Goal: Use online tool/utility: Utilize a website feature to perform a specific function

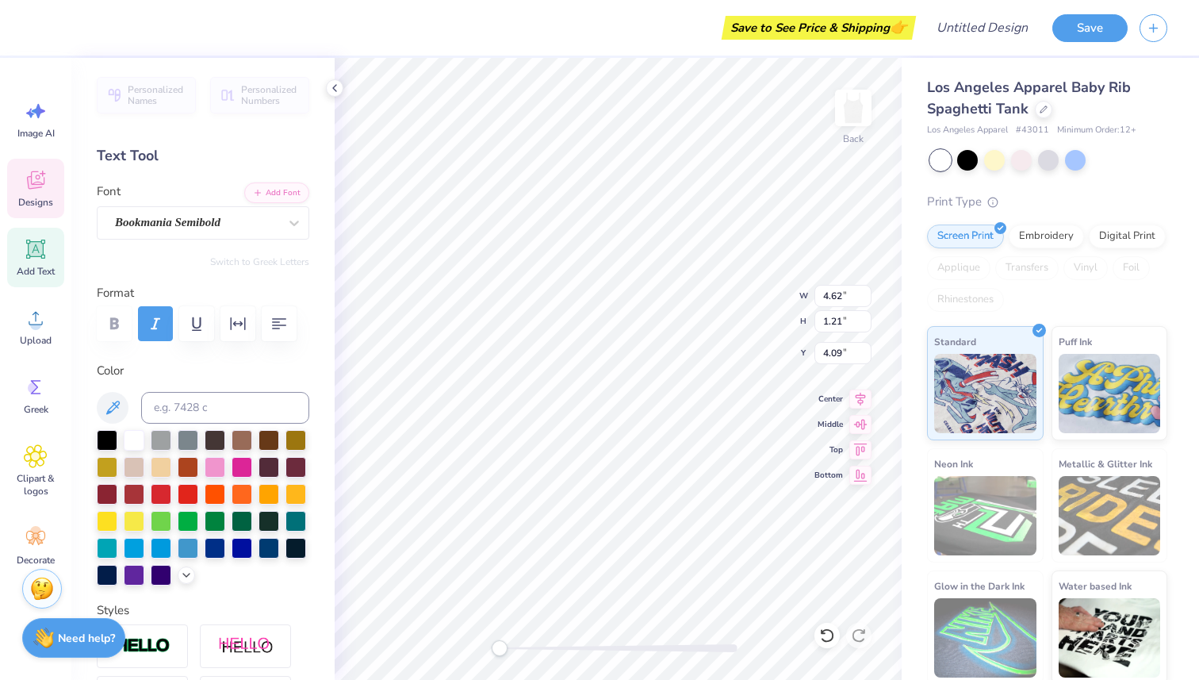
type input "8.29"
type input "1.23"
type input "3.00"
type input "4.62"
type input "1.21"
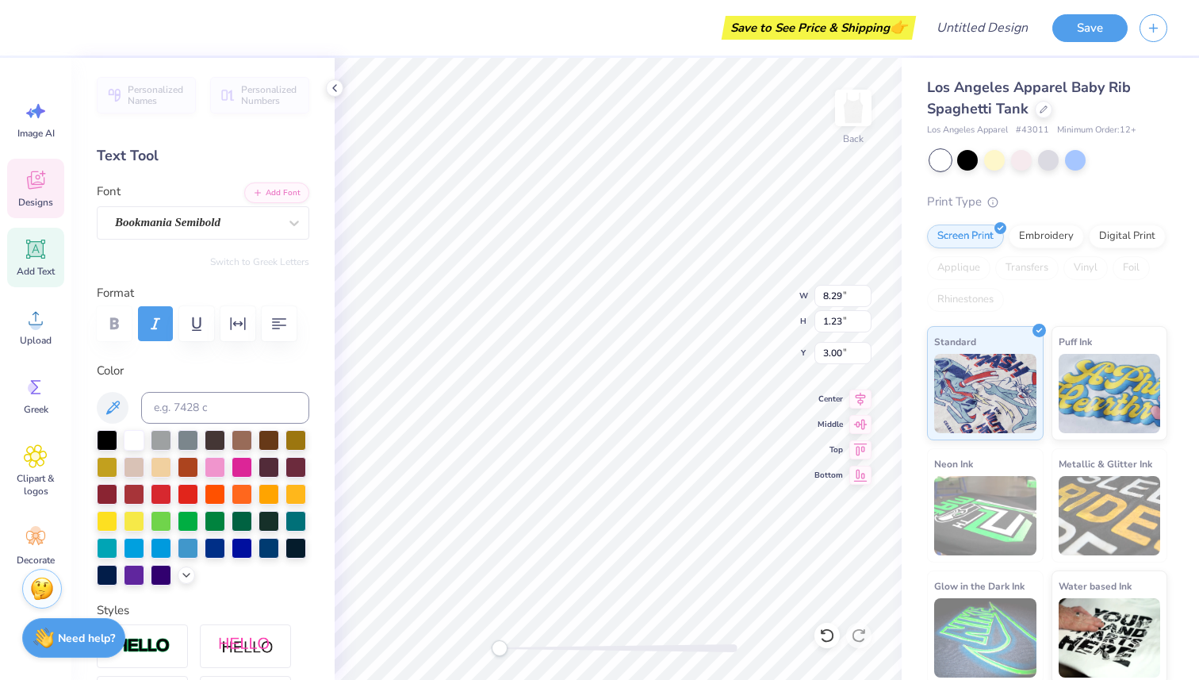
type input "4.09"
type input "8.29"
type input "1.23"
type input "3.00"
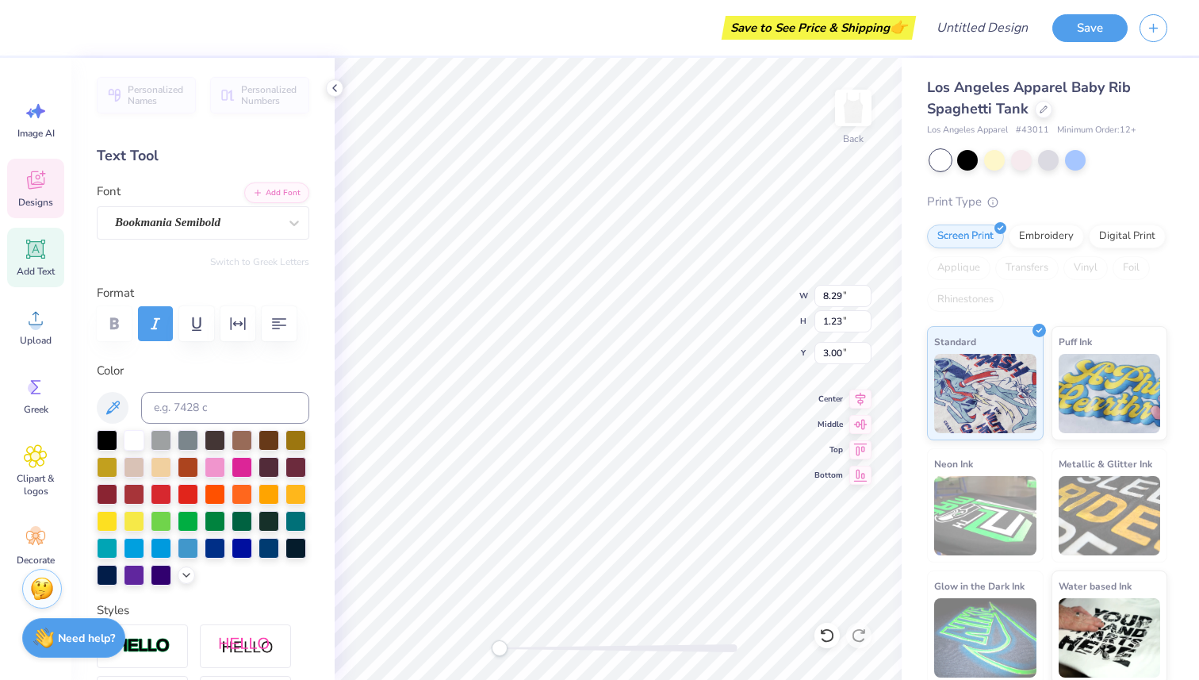
type textarea "Kappa Delta"
type input "4.62"
type input "1.21"
type input "4.09"
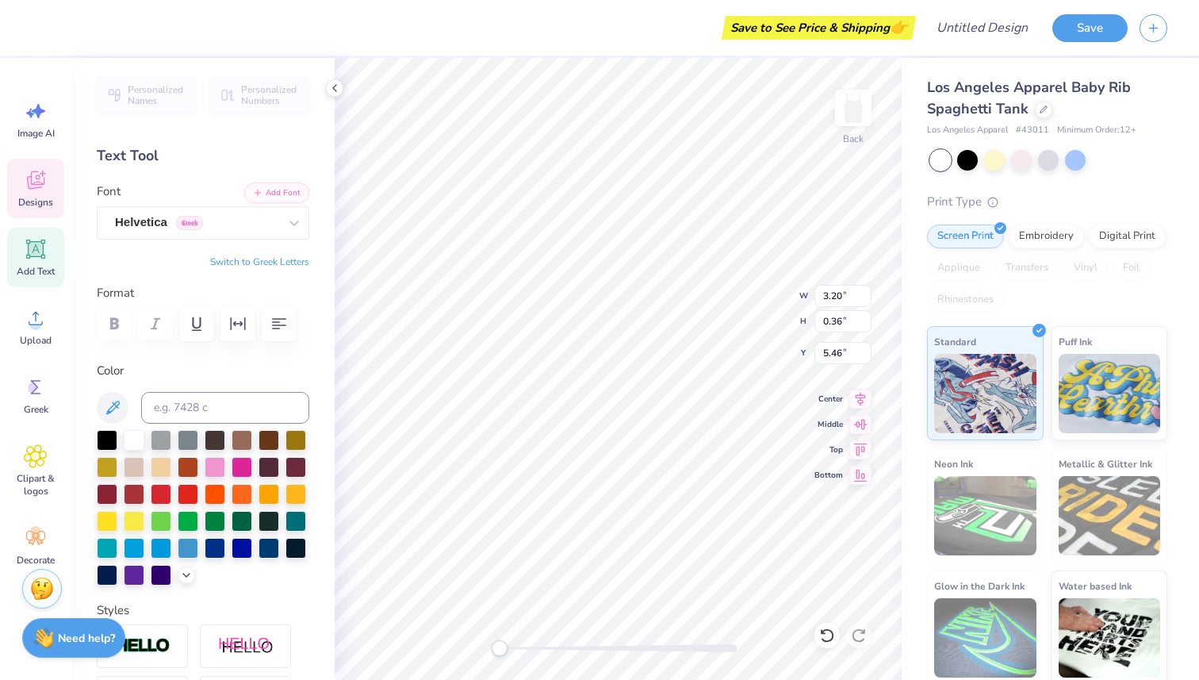
type input "1.00"
type input "5.95"
type input "1.39"
type input "1.20"
type input "4.58"
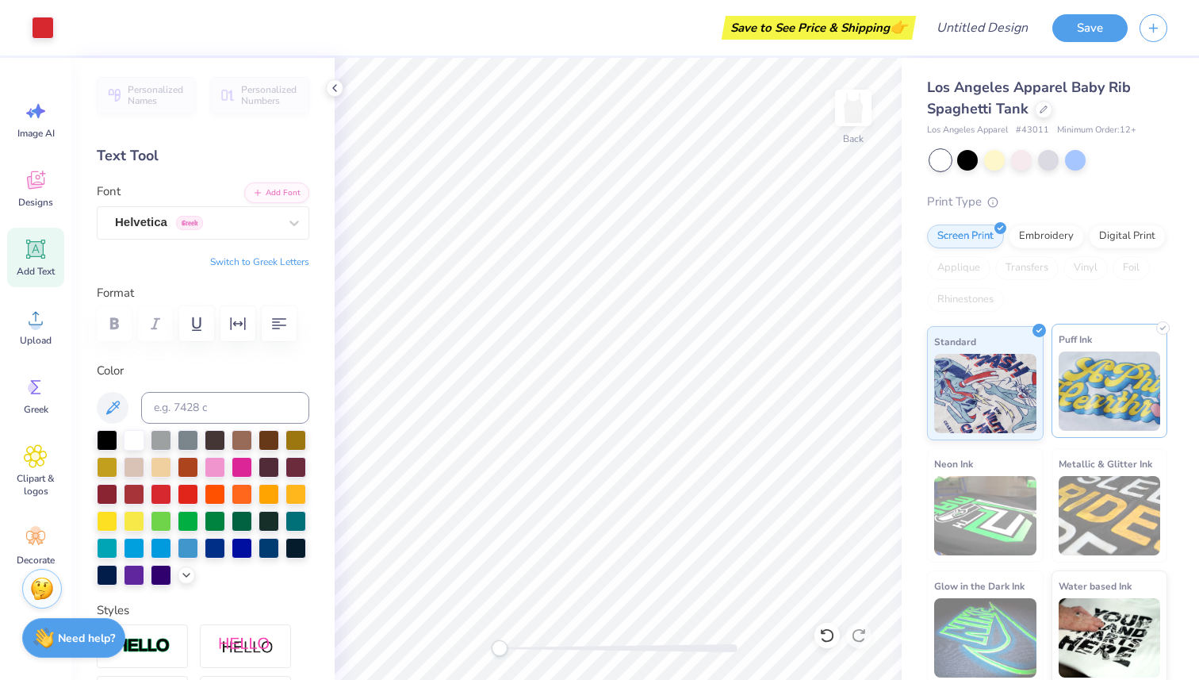
scroll to position [5, 0]
